Goal: Task Accomplishment & Management: Complete application form

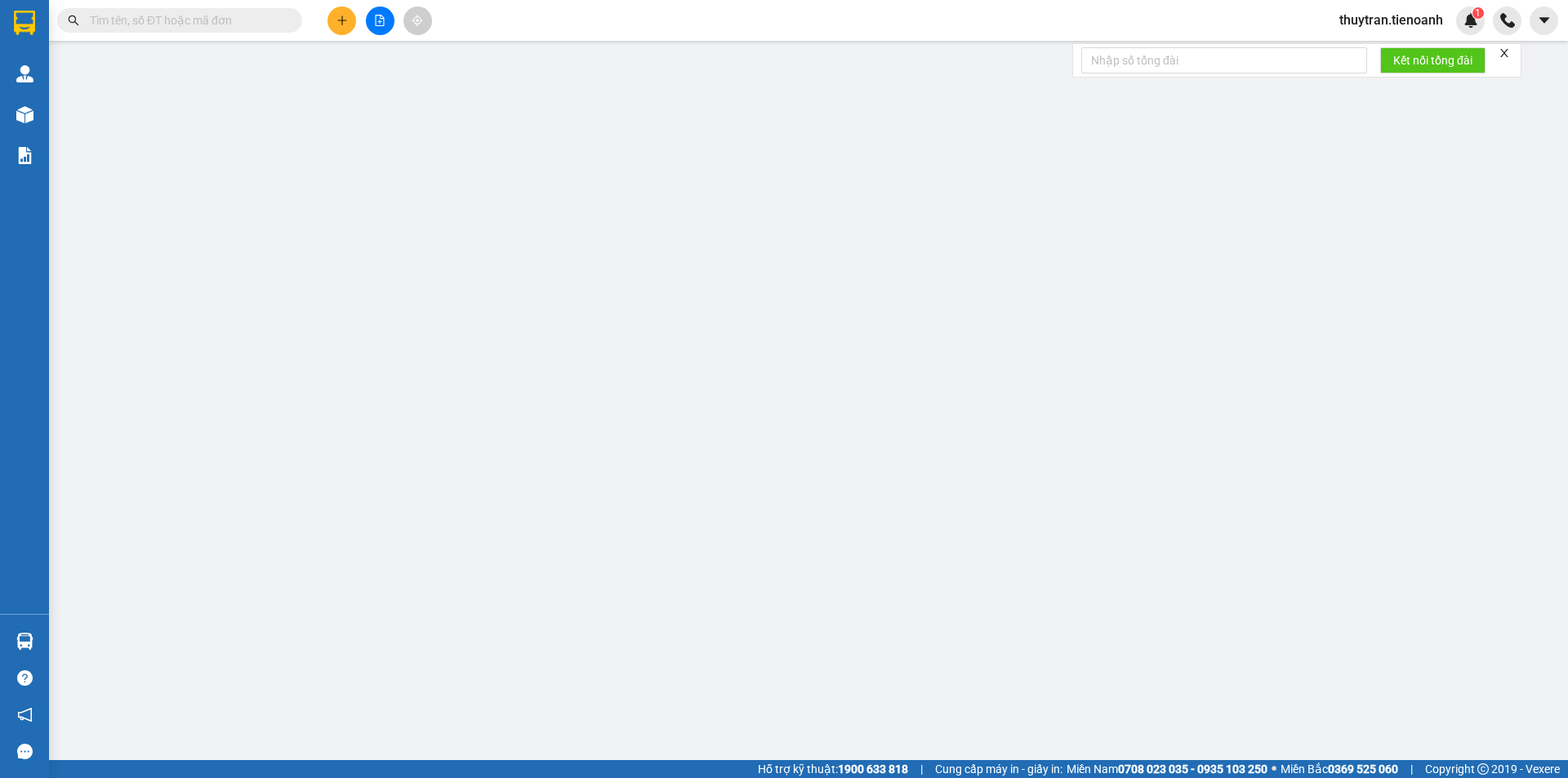
click at [181, 15] on input "text" at bounding box center [186, 20] width 193 height 18
paste input "0934404364"
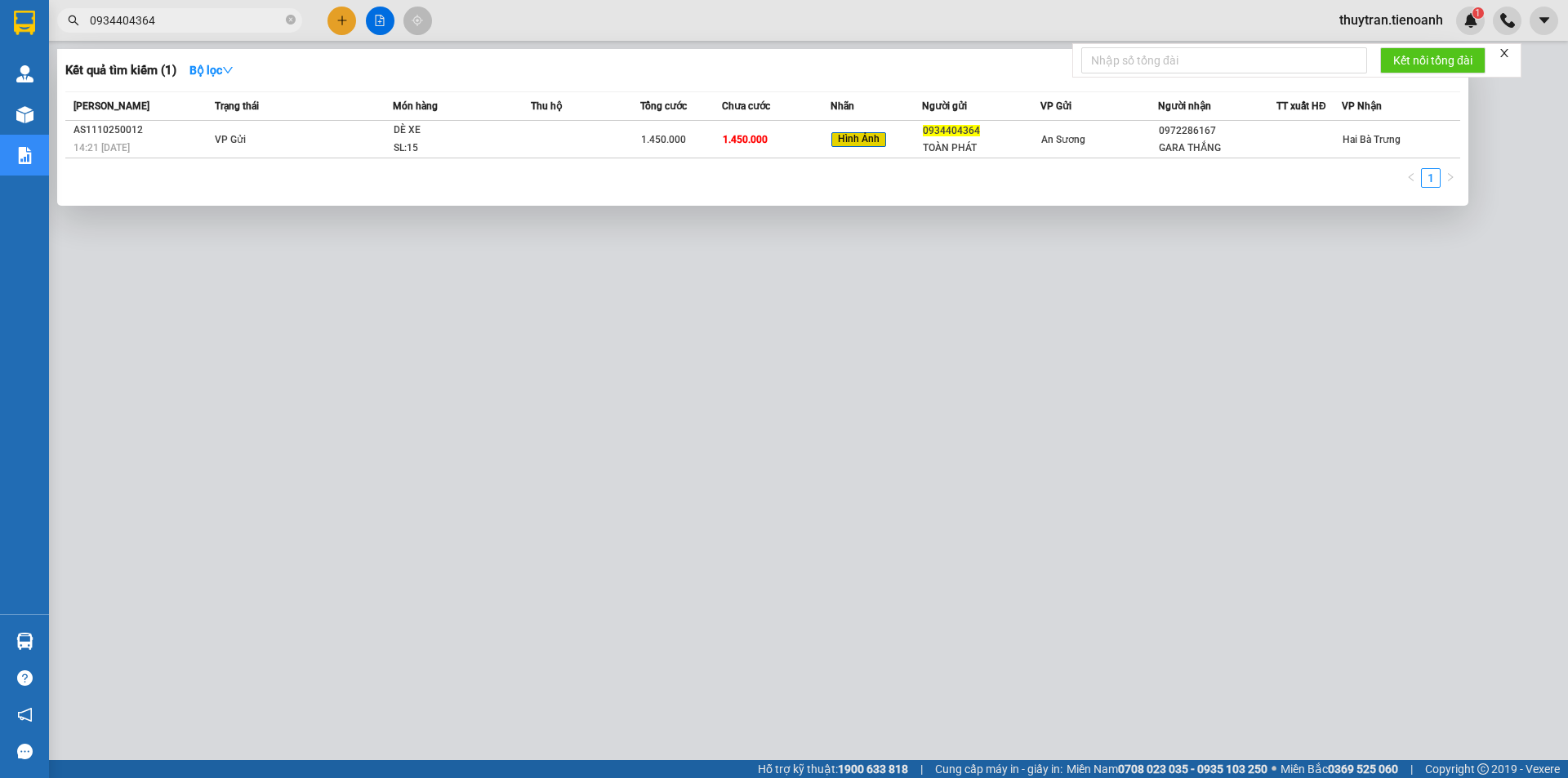
type input "0934404364"
drag, startPoint x: 923, startPoint y: 319, endPoint x: 931, endPoint y: 315, distance: 8.9
click at [931, 315] on div at bounding box center [784, 389] width 1568 height 778
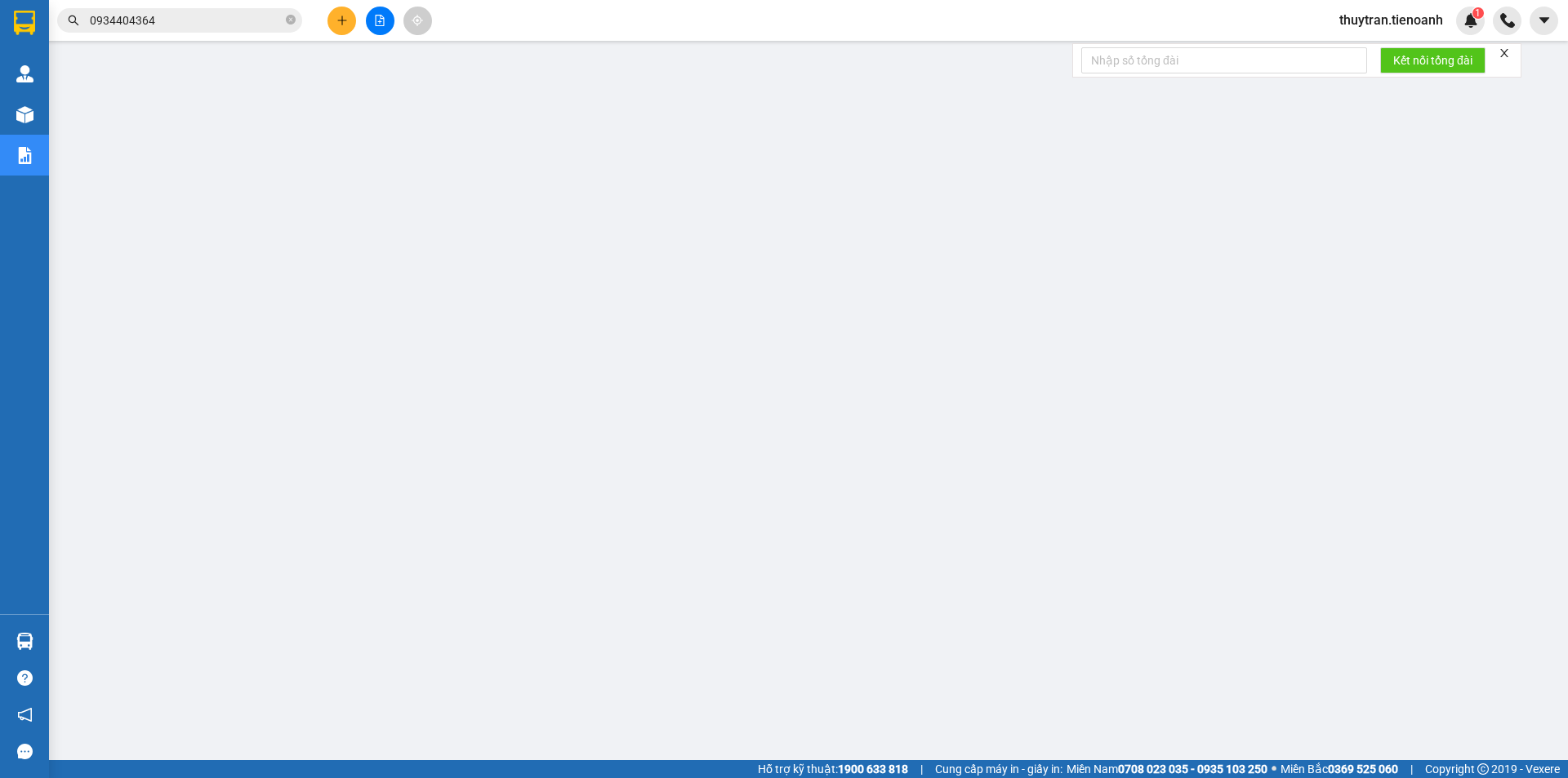
click at [179, 26] on input "0934404364" at bounding box center [186, 20] width 193 height 18
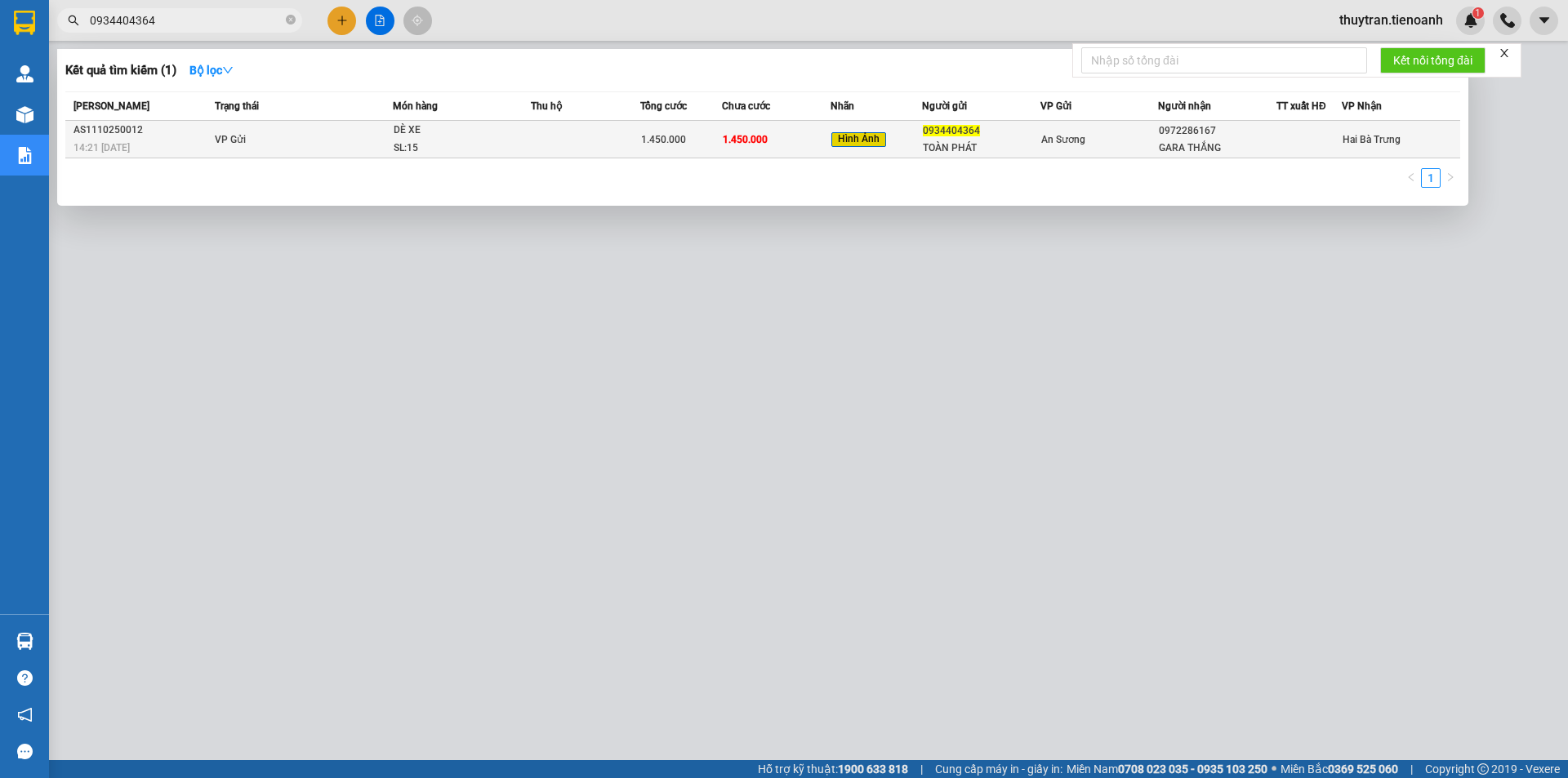
click at [583, 150] on td at bounding box center [585, 139] width 110 height 37
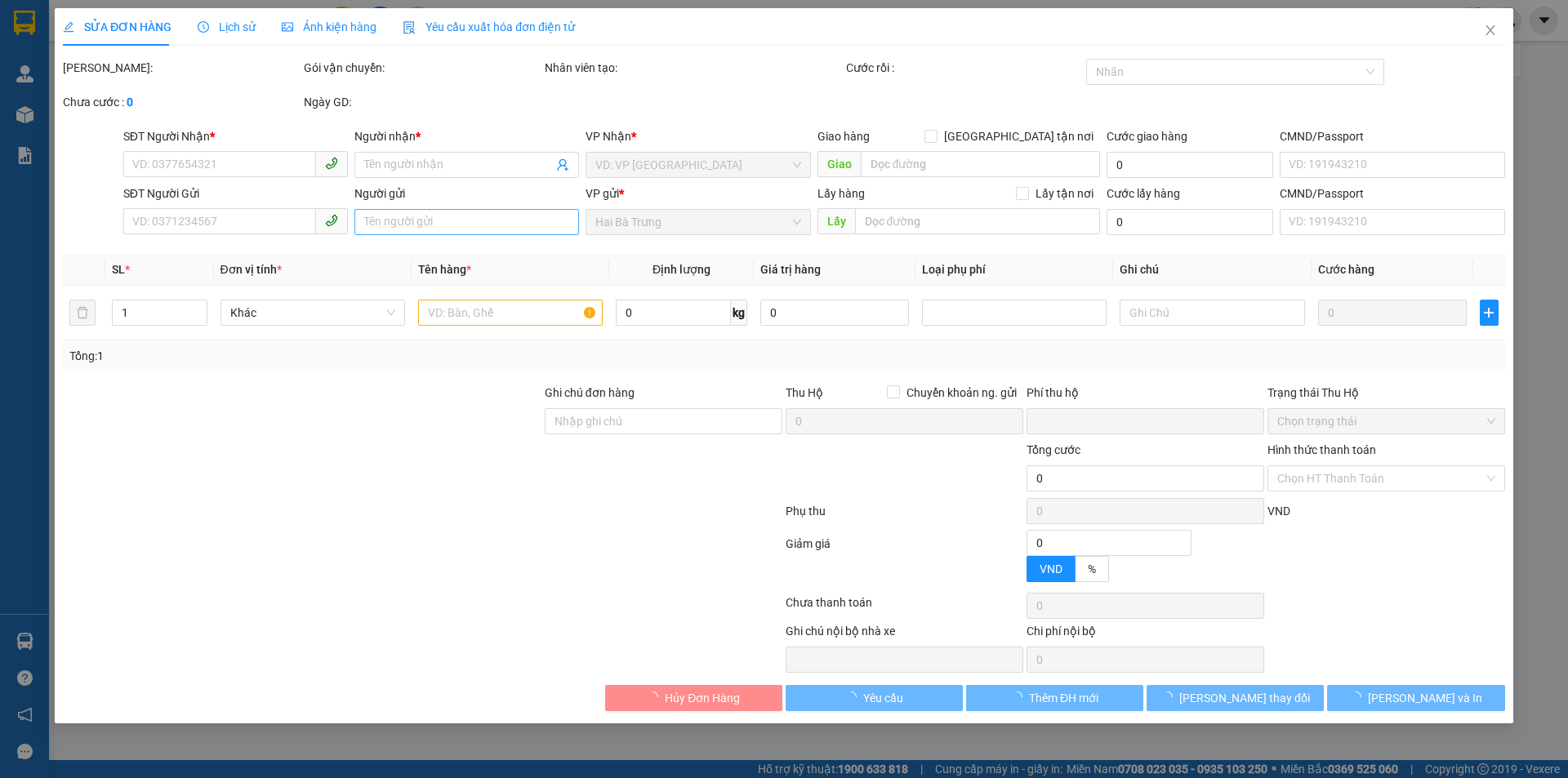
type input "0972286167"
type input "GARA THẮNG"
type input "0934404364"
type input "TOÀN PHÁT"
type input "0"
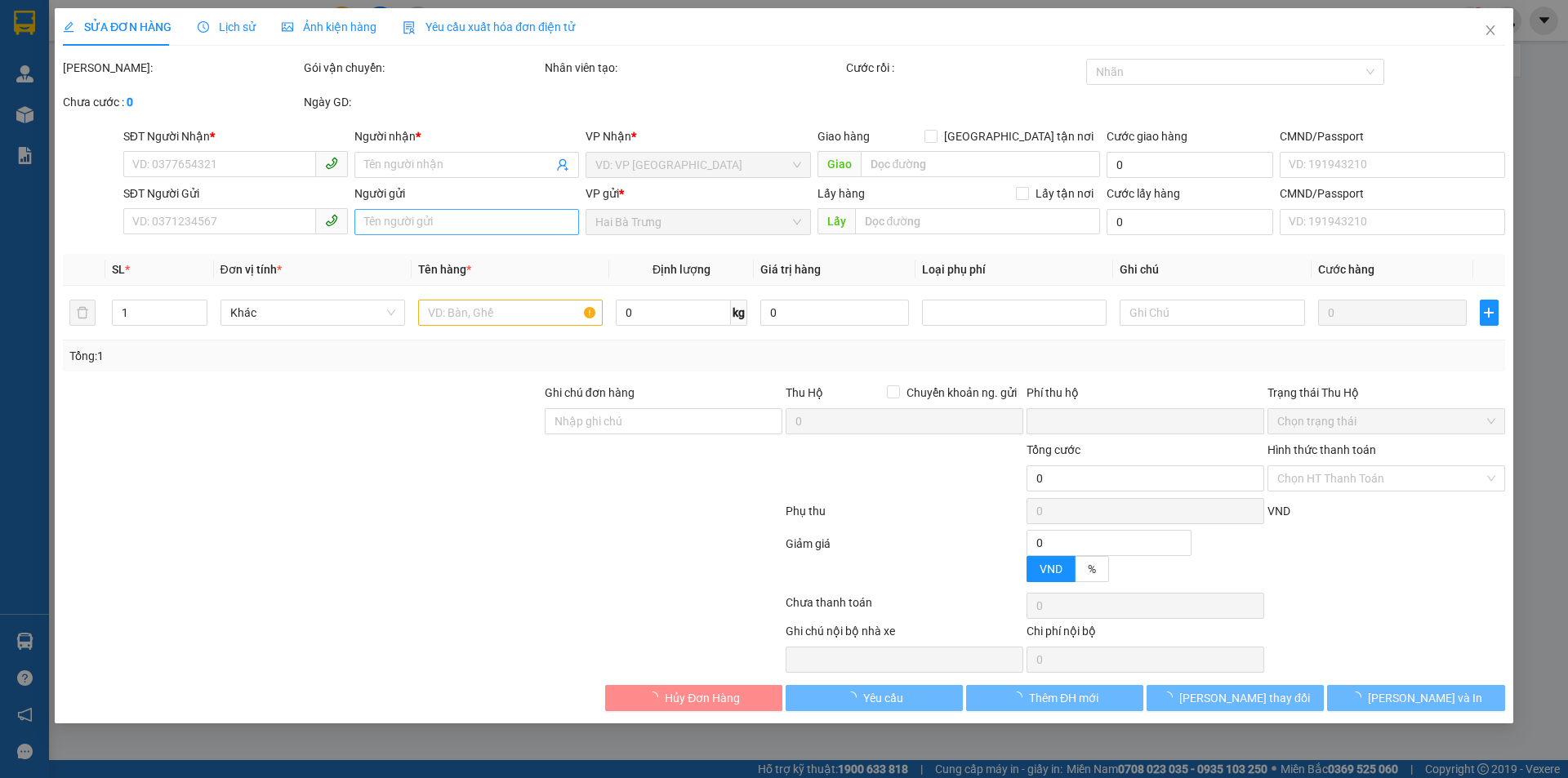
type input "1.450.000"
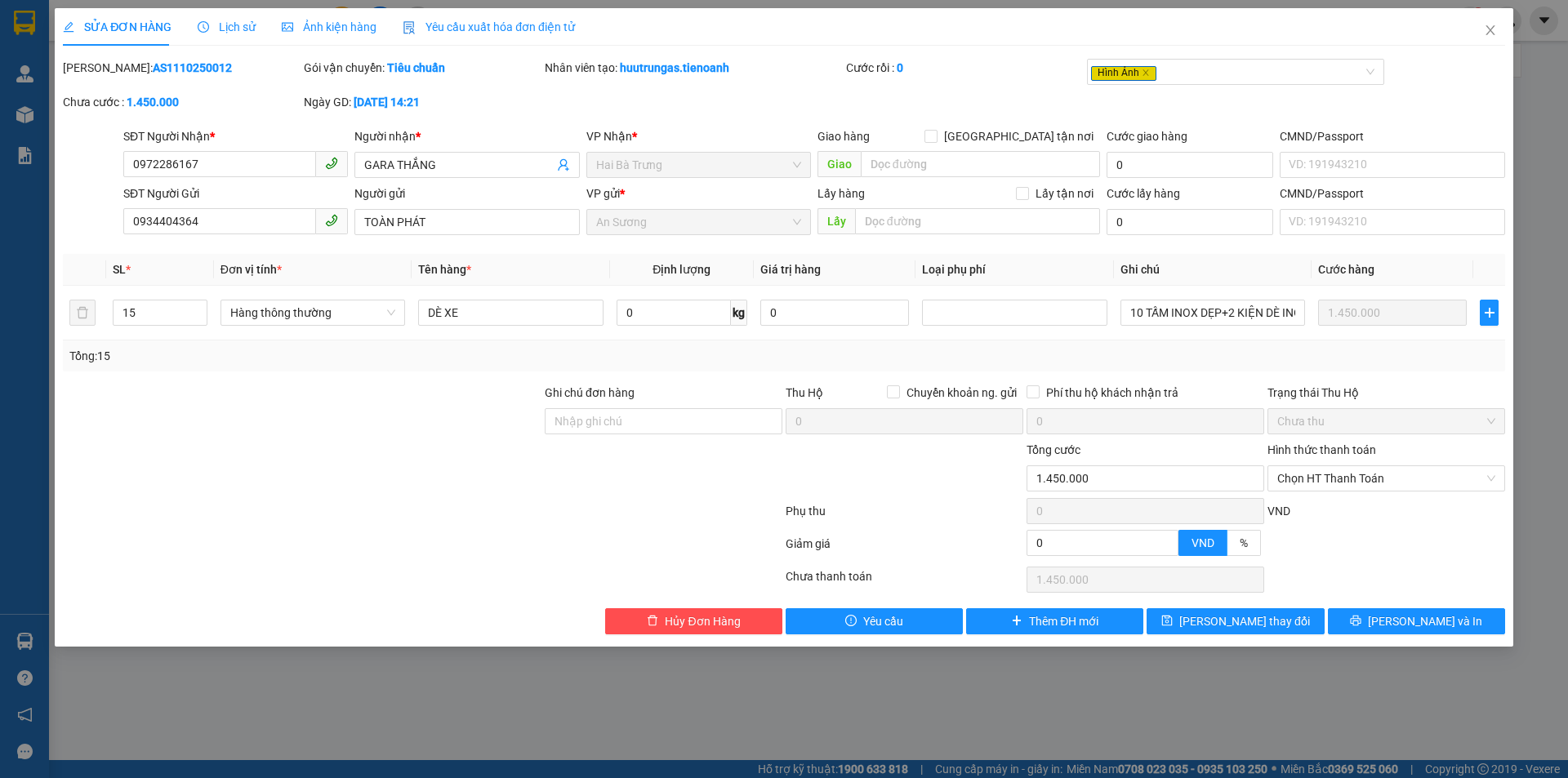
click at [310, 23] on span "Ảnh kiện hàng" at bounding box center [328, 27] width 95 height 13
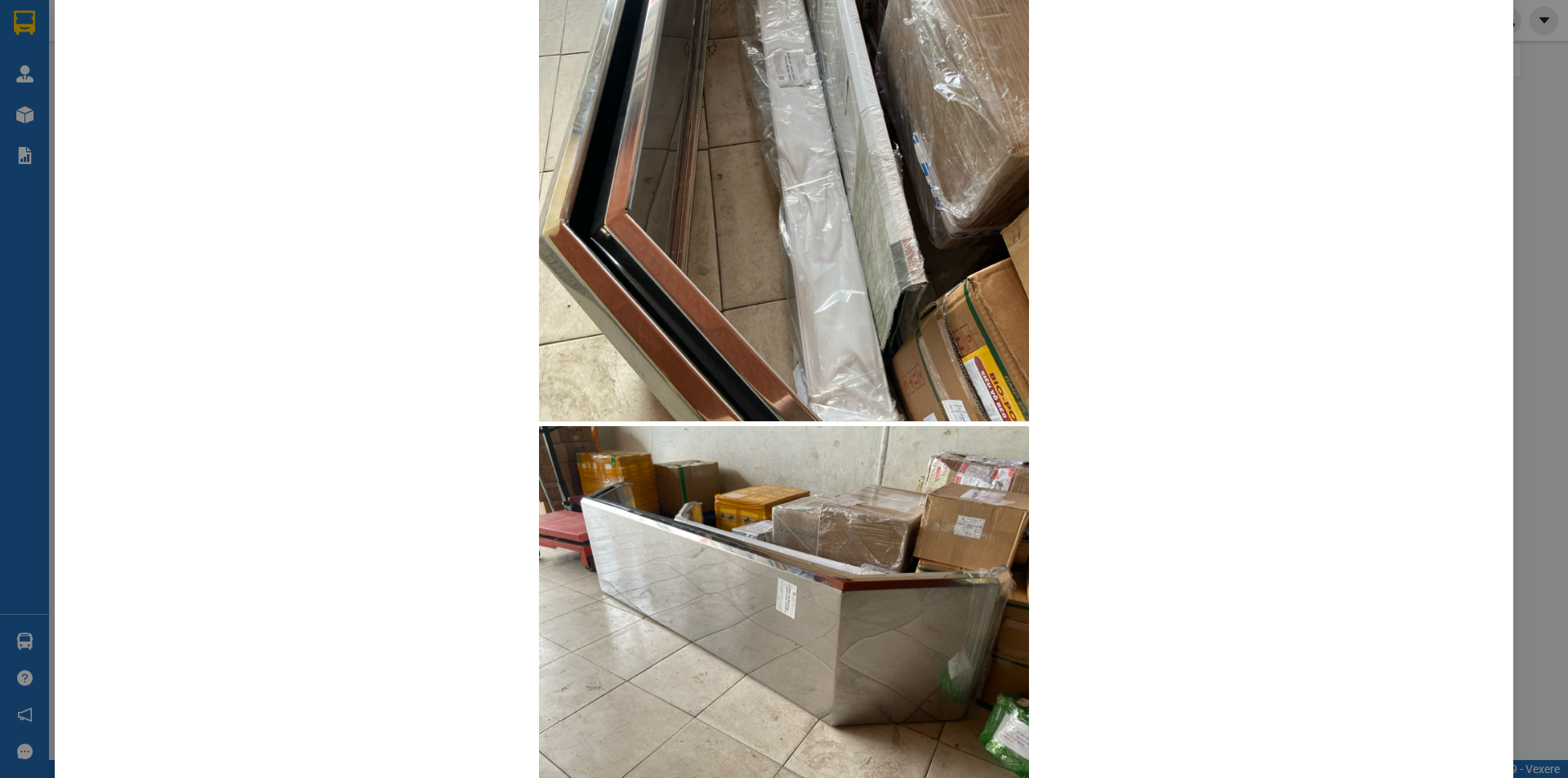
scroll to position [1295, 0]
